Goal: Information Seeking & Learning: Learn about a topic

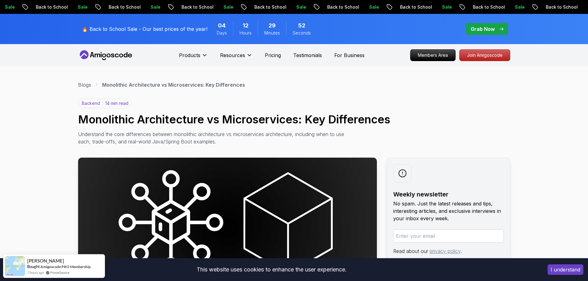
click at [99, 56] on icon at bounding box center [106, 55] width 56 height 10
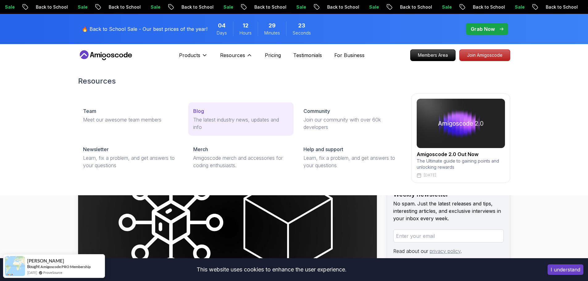
click at [235, 118] on p "The latest industry news, updates and info" at bounding box center [240, 123] width 95 height 15
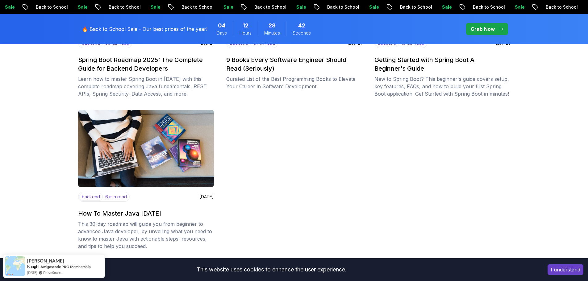
scroll to position [741, 0]
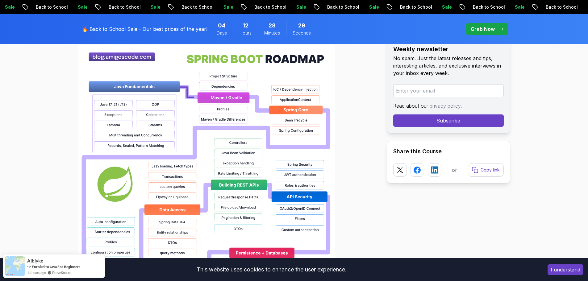
scroll to position [463, 0]
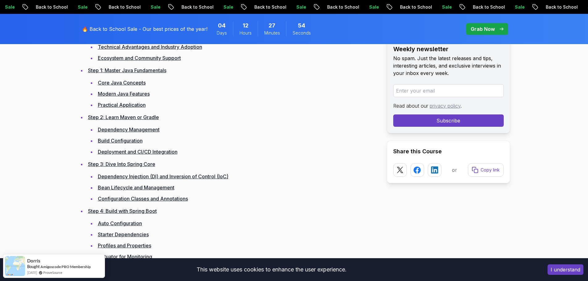
scroll to position [1080, 0]
